Goal: Information Seeking & Learning: Find specific fact

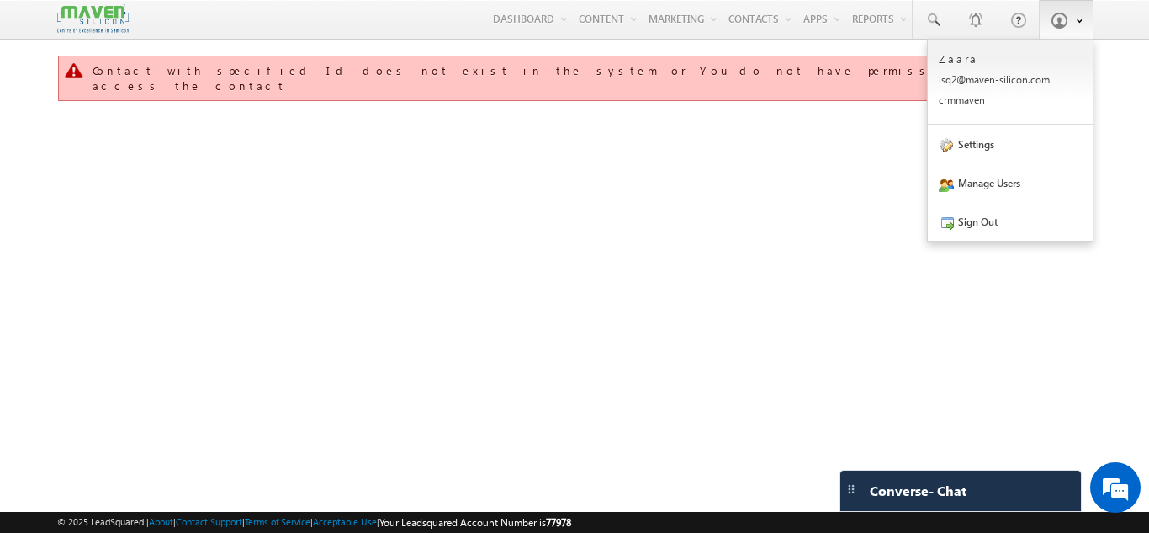
click at [1063, 25] on span at bounding box center [1059, 20] width 17 height 17
click at [1006, 237] on link "Sign Out" at bounding box center [1010, 221] width 165 height 39
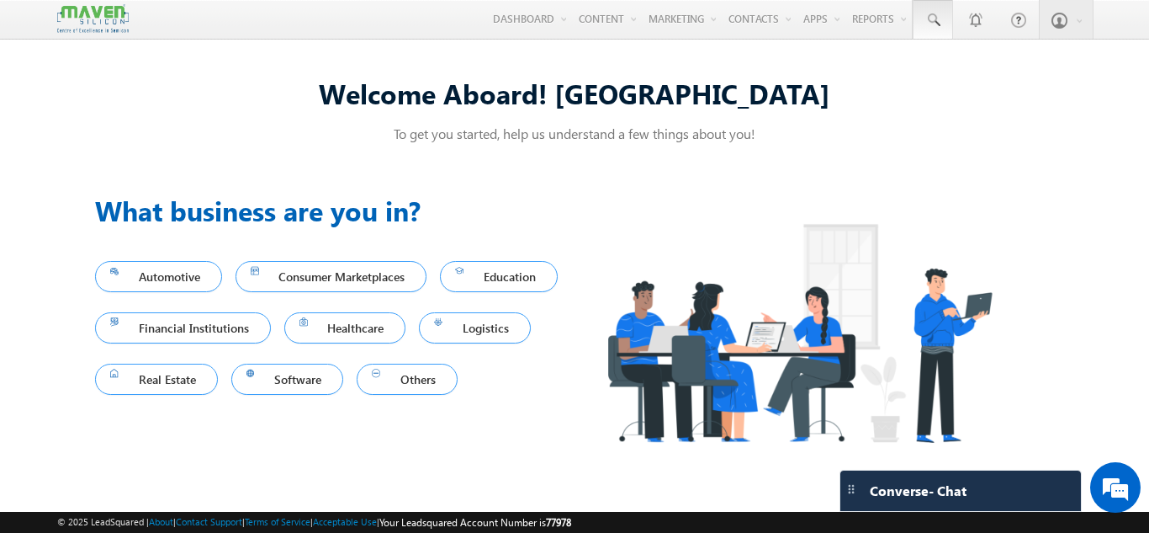
click at [941, 24] on span at bounding box center [933, 20] width 17 height 17
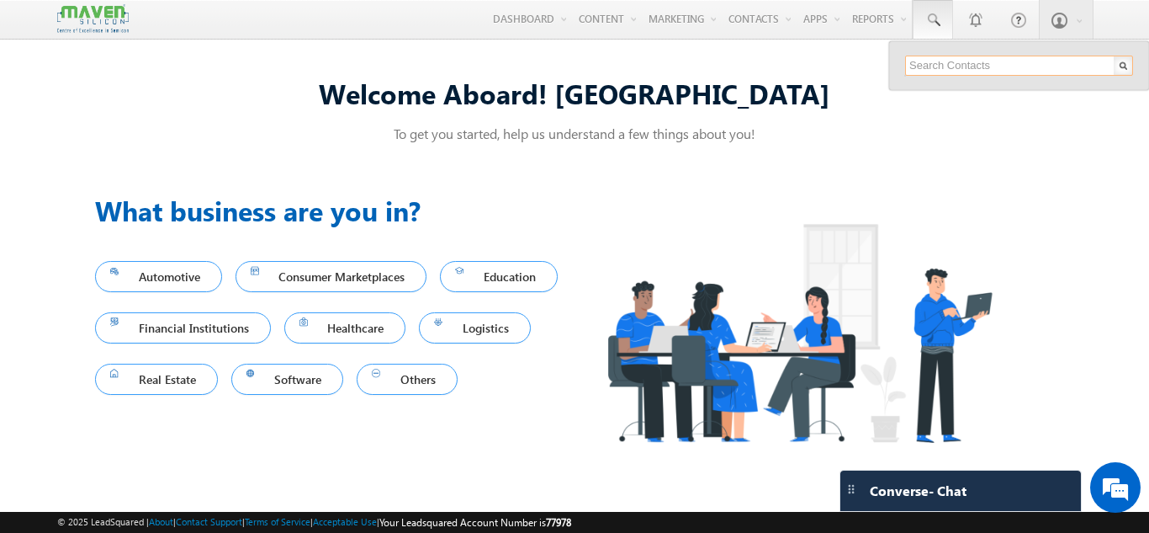
paste input "ranjeeta.ece2025@gmail.com"
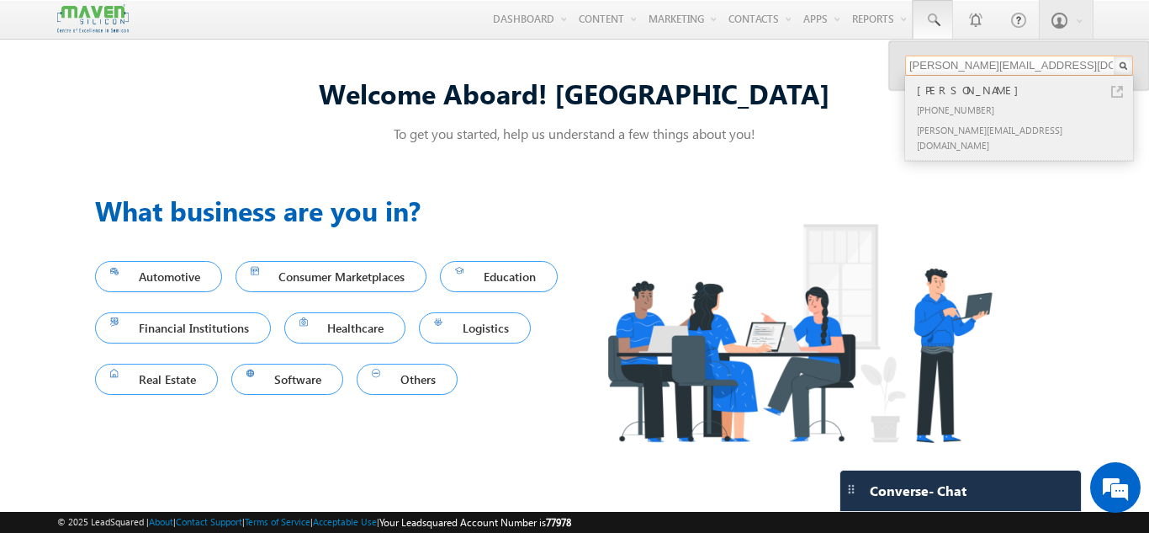
type input "ranjeeta.ece2025@gmail.com"
click at [953, 112] on div "+91-8178127101" at bounding box center [1027, 109] width 226 height 20
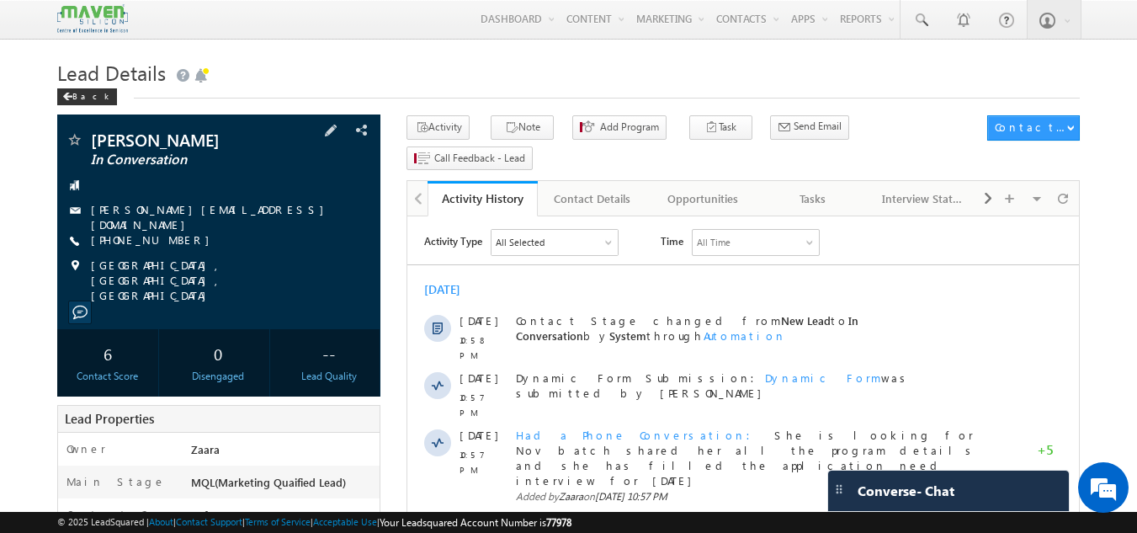
click at [196, 214] on link "ranjeeta.ece2025@gmail.com" at bounding box center [211, 216] width 241 height 29
click at [157, 215] on link "ranjeeta.ece2025@gmail.com" at bounding box center [211, 216] width 241 height 29
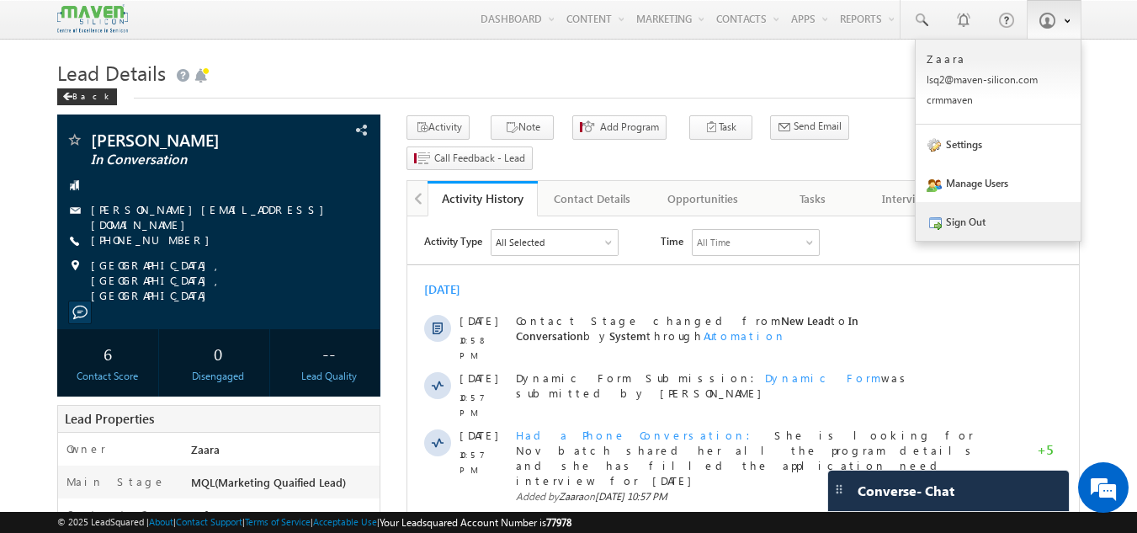
click at [953, 233] on link "Sign Out" at bounding box center [997, 221] width 165 height 39
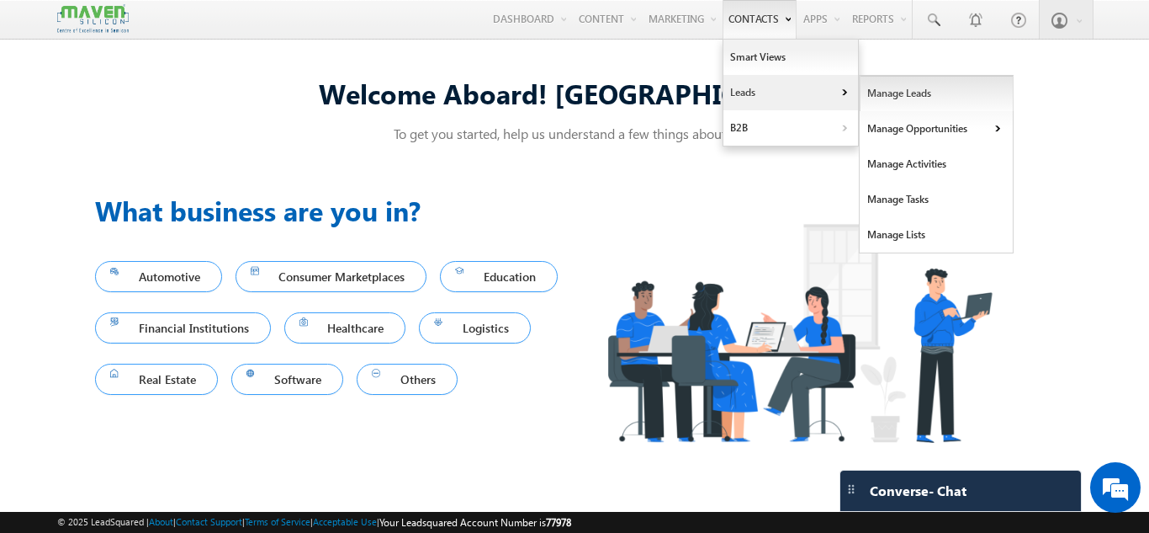
click at [885, 93] on link "Manage Leads" at bounding box center [937, 93] width 154 height 35
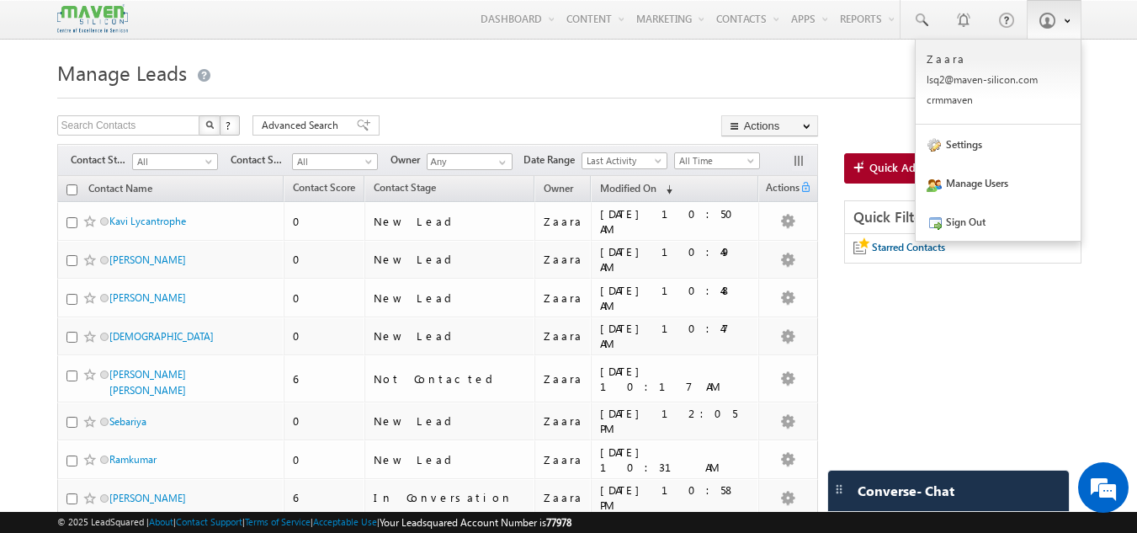
click at [1064, 24] on b at bounding box center [1067, 19] width 6 height 10
click at [967, 216] on link "Sign Out" at bounding box center [997, 221] width 165 height 39
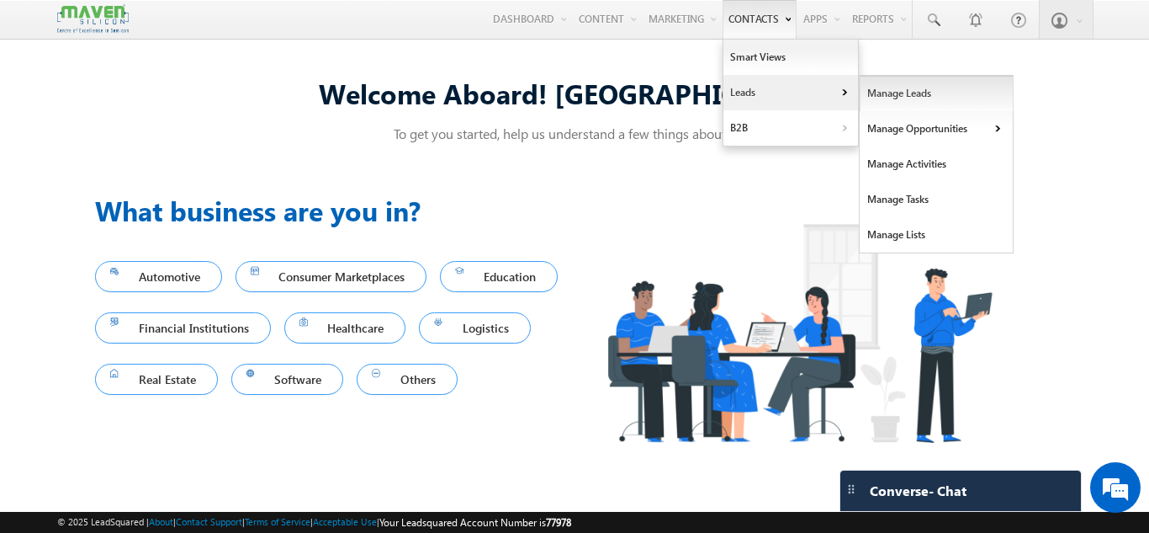
click at [882, 94] on link "Manage Leads" at bounding box center [937, 93] width 154 height 35
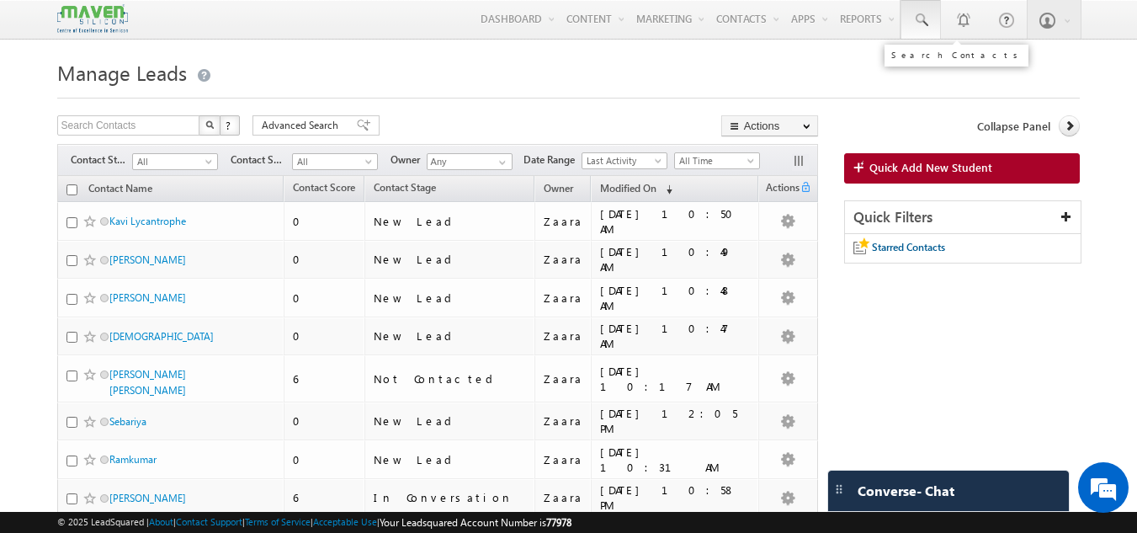
click at [919, 28] on span at bounding box center [920, 20] width 17 height 17
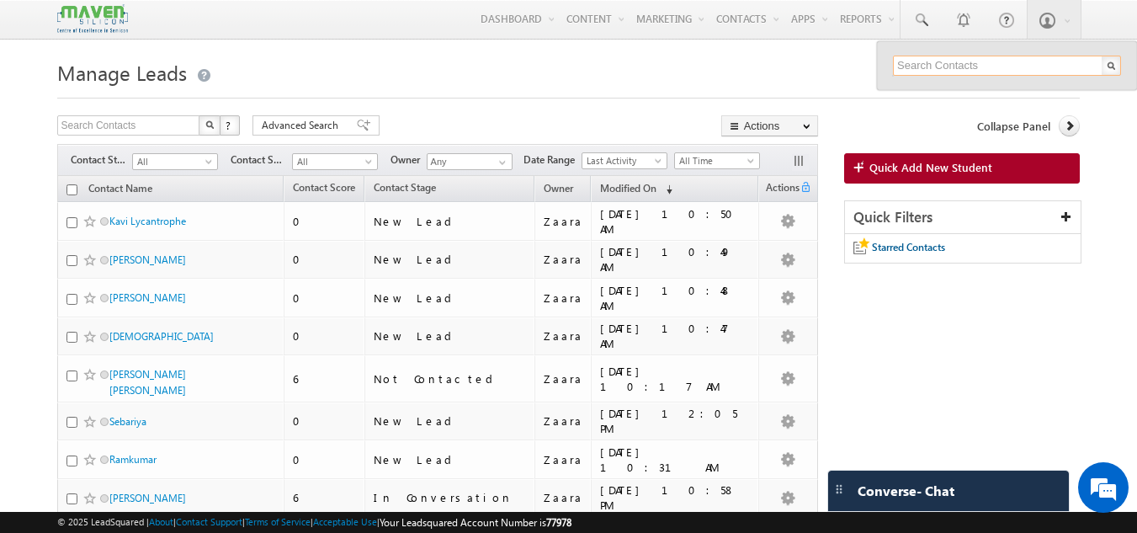
click at [915, 70] on input "text" at bounding box center [1007, 66] width 228 height 20
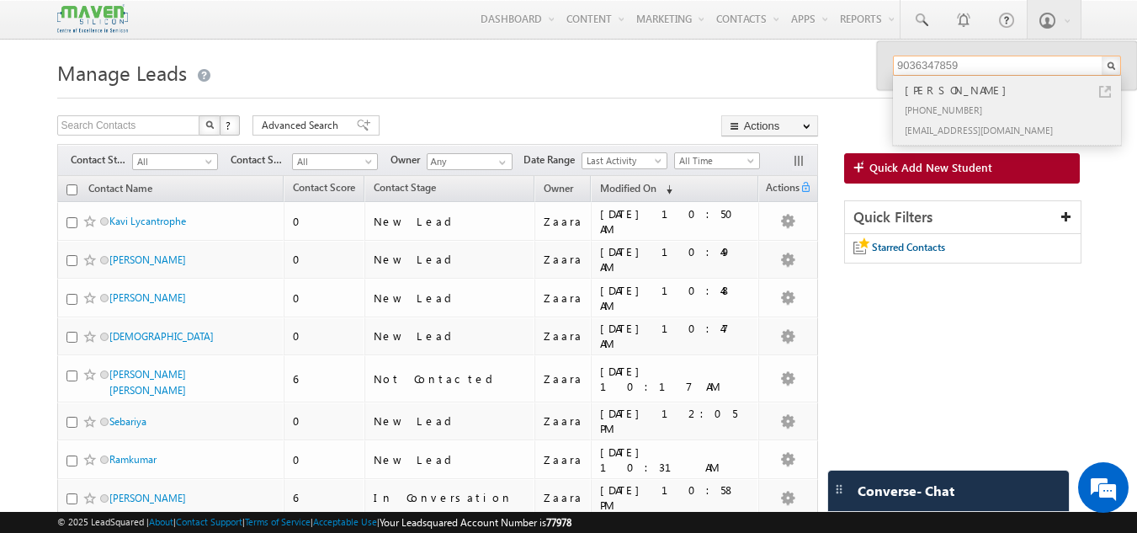
type input "9036347859"
click at [938, 130] on div "[EMAIL_ADDRESS][DOMAIN_NAME]" at bounding box center [1014, 129] width 226 height 20
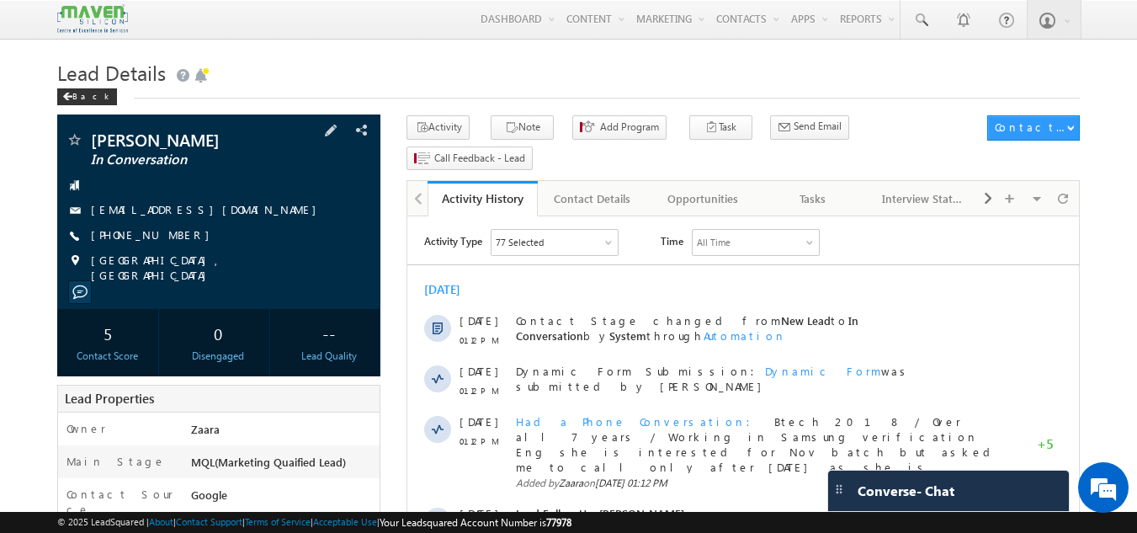
click at [215, 212] on link "[EMAIL_ADDRESS][DOMAIN_NAME]" at bounding box center [208, 209] width 234 height 14
drag, startPoint x: 751, startPoint y: 63, endPoint x: 803, endPoint y: 63, distance: 52.2
click at [751, 63] on h1 "Lead Details" at bounding box center [568, 71] width 1023 height 33
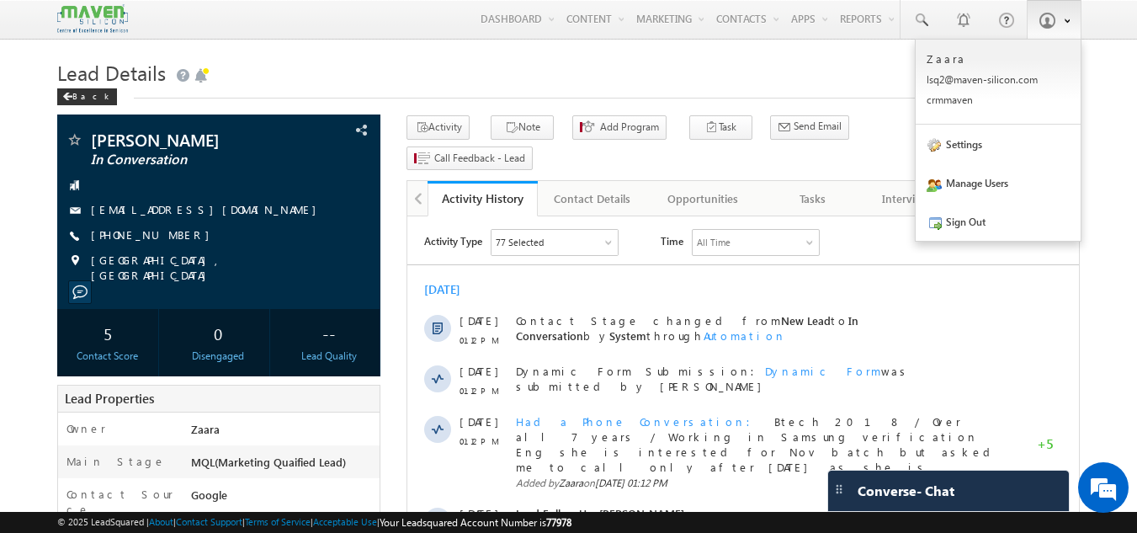
click at [1045, 23] on span at bounding box center [1046, 20] width 17 height 17
click at [970, 231] on link "Sign Out" at bounding box center [997, 221] width 165 height 39
